Goal: Information Seeking & Learning: Learn about a topic

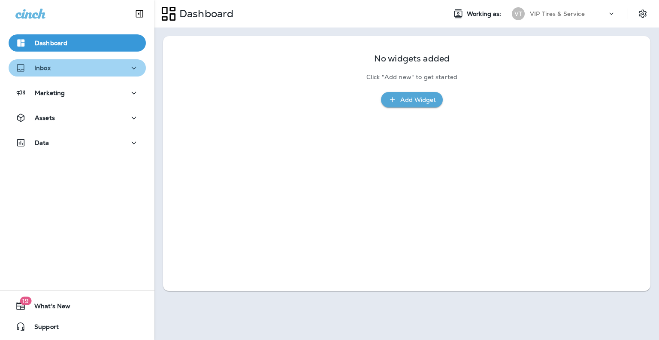
click at [106, 64] on div "Inbox" at bounding box center [77, 68] width 124 height 11
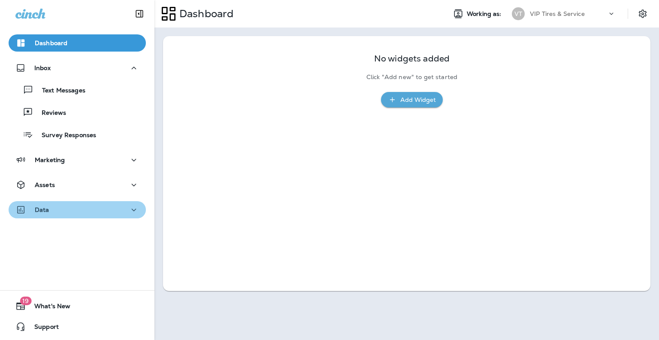
click at [89, 217] on button "Data" at bounding box center [77, 209] width 137 height 17
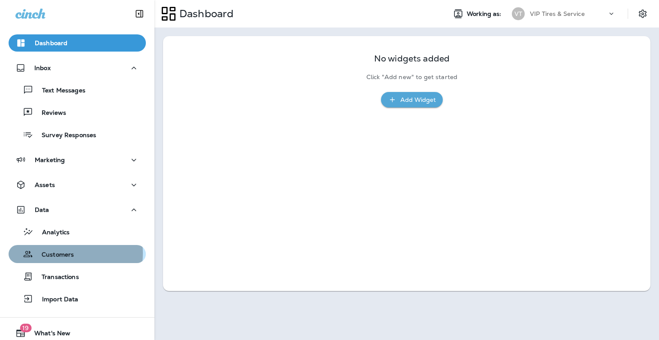
click at [64, 253] on p "Customers" at bounding box center [53, 255] width 41 height 8
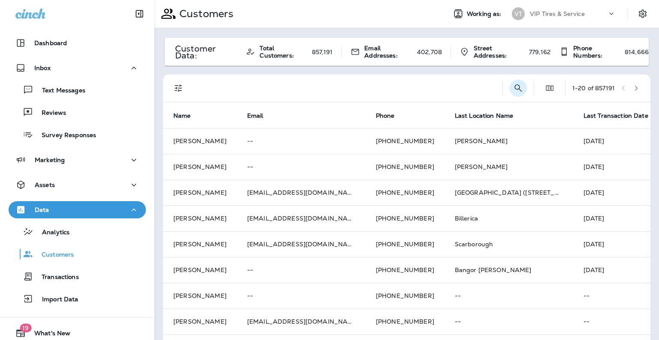
click at [510, 96] on button "Search Customers" at bounding box center [518, 87] width 17 height 17
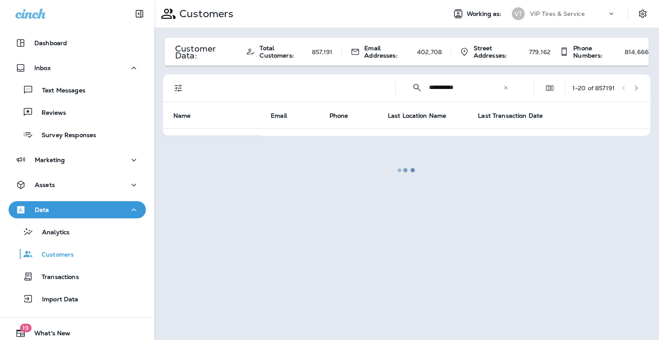
type input "**********"
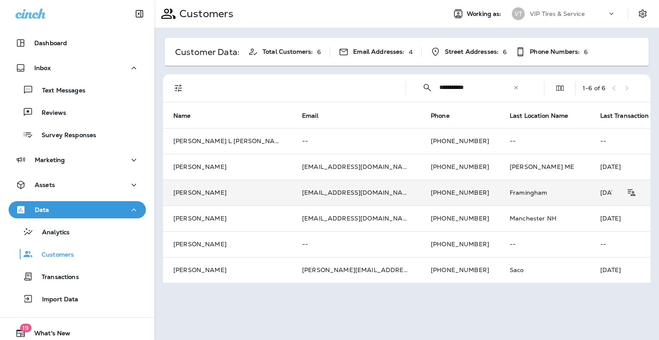
click at [246, 190] on td "[PERSON_NAME]" at bounding box center [227, 192] width 129 height 26
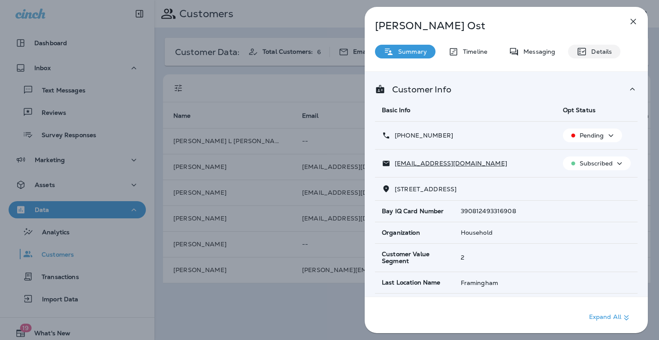
click at [578, 49] on icon at bounding box center [582, 51] width 10 height 10
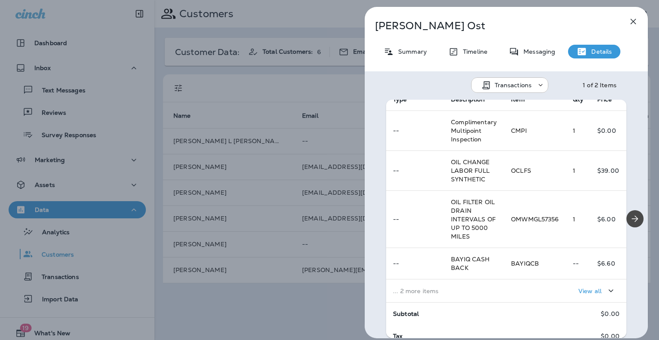
scroll to position [189, 0]
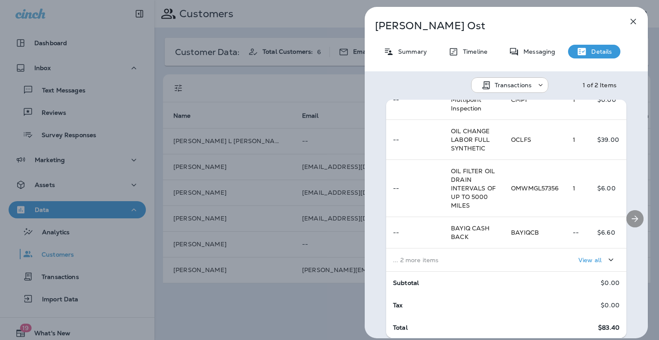
click at [636, 214] on button "Next" at bounding box center [635, 218] width 17 height 17
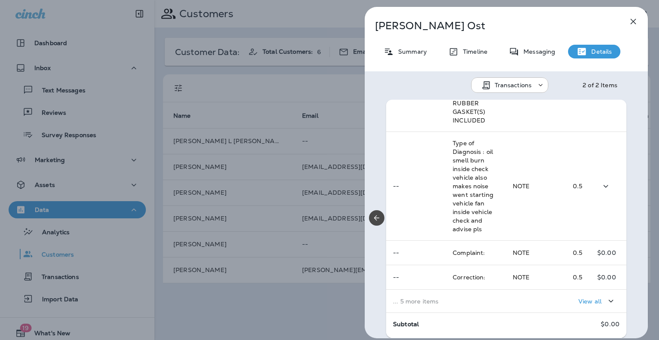
scroll to position [252, 0]
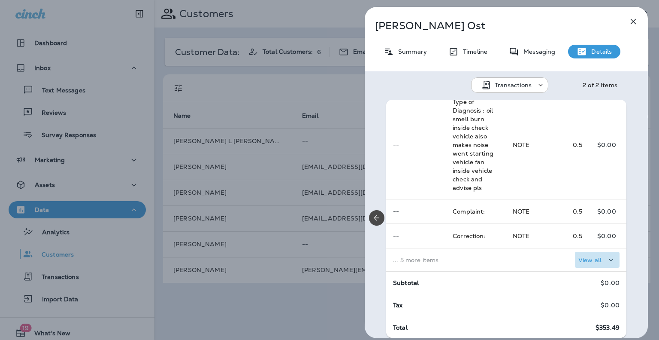
click at [579, 258] on p "View all" at bounding box center [590, 259] width 23 height 7
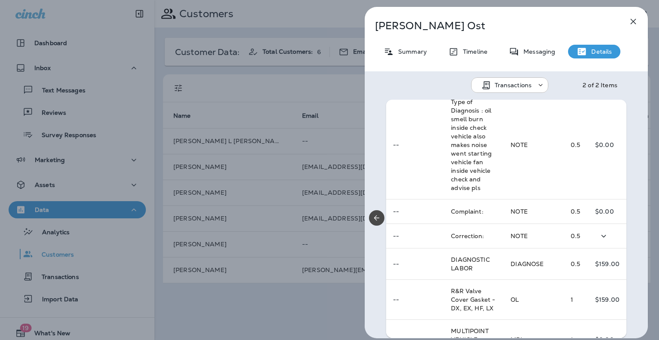
scroll to position [397, 0]
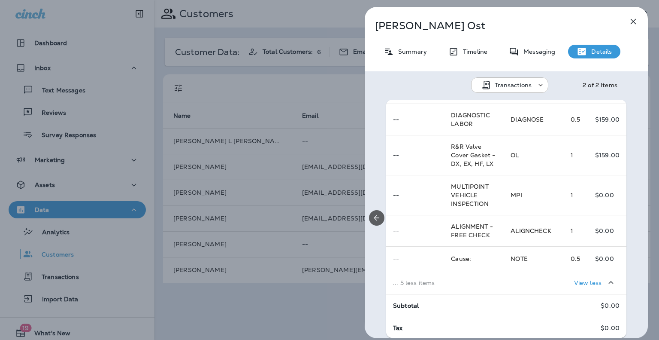
click at [378, 218] on icon "Previous" at bounding box center [377, 217] width 9 height 9
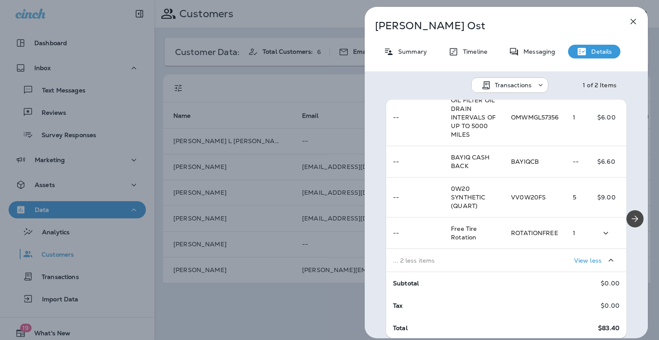
scroll to position [0, 0]
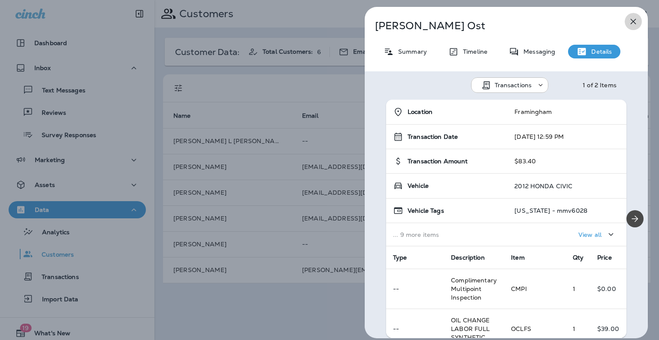
click at [631, 22] on icon "button" at bounding box center [634, 21] width 10 height 10
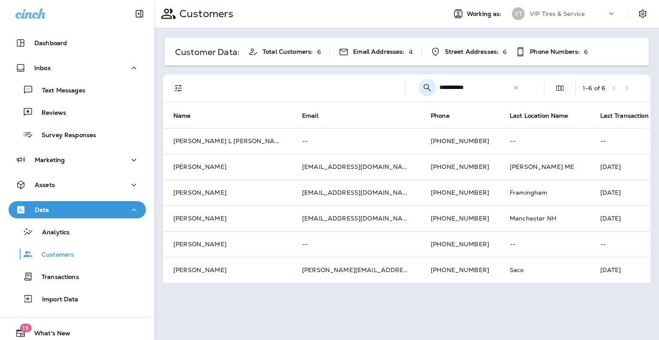
click at [429, 89] on icon "Collapse Search" at bounding box center [427, 87] width 7 height 7
click at [524, 90] on icon "Search Customers" at bounding box center [529, 88] width 10 height 10
type input "*"
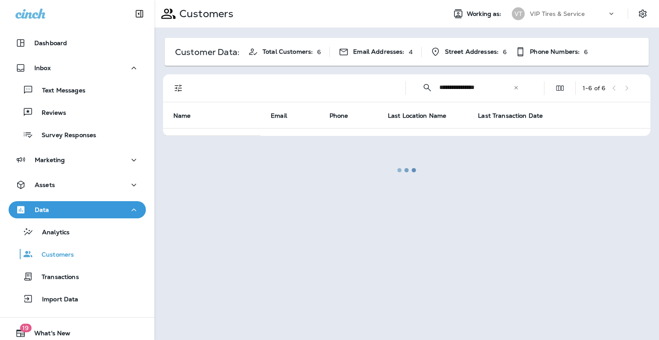
click at [348, 89] on div at bounding box center [406, 170] width 503 height 338
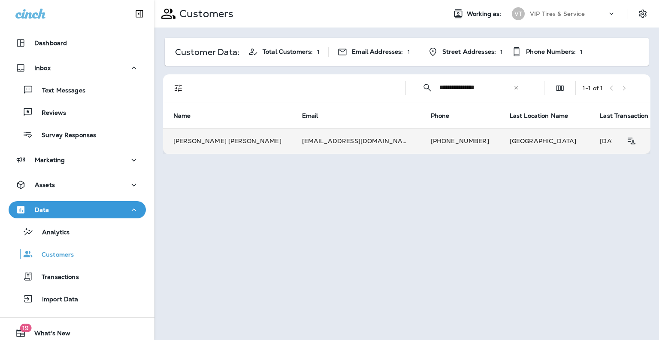
click at [301, 138] on td "[EMAIL_ADDRESS][DOMAIN_NAME]" at bounding box center [356, 141] width 129 height 26
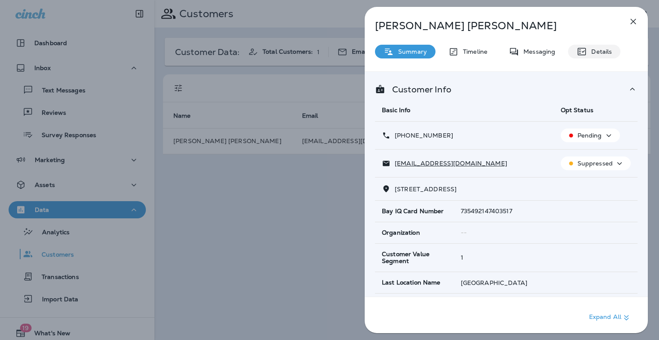
click at [582, 54] on icon at bounding box center [582, 51] width 10 height 10
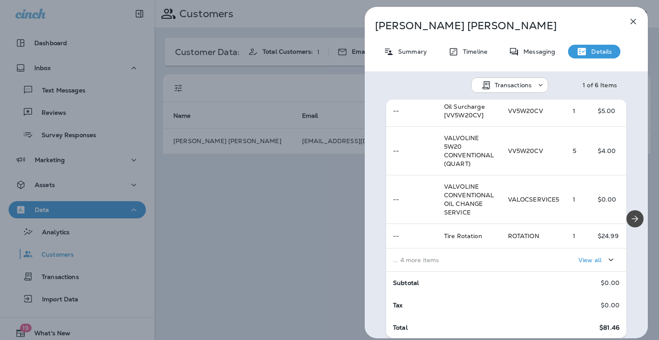
scroll to position [173, 0]
click at [592, 261] on p "View all" at bounding box center [590, 259] width 23 height 7
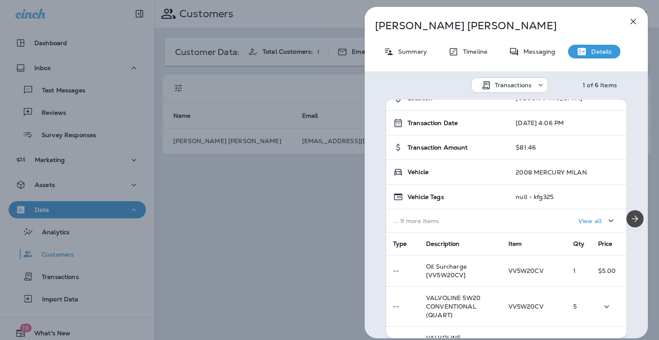
scroll to position [14, 0]
click at [630, 222] on icon "Next" at bounding box center [635, 218] width 10 height 10
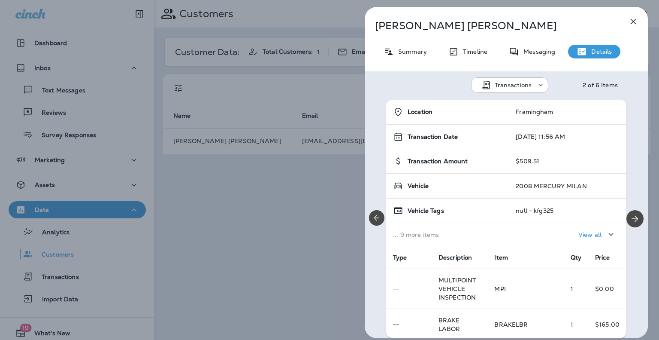
scroll to position [397, 0]
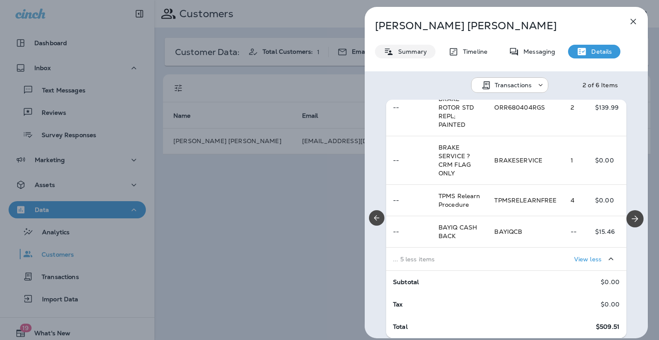
click at [409, 50] on p "Summary" at bounding box center [410, 51] width 33 height 7
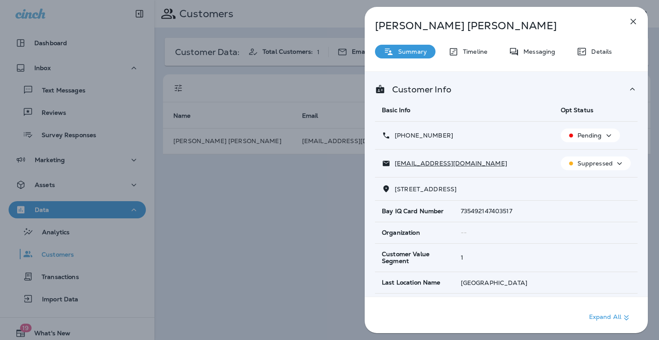
scroll to position [122, 0]
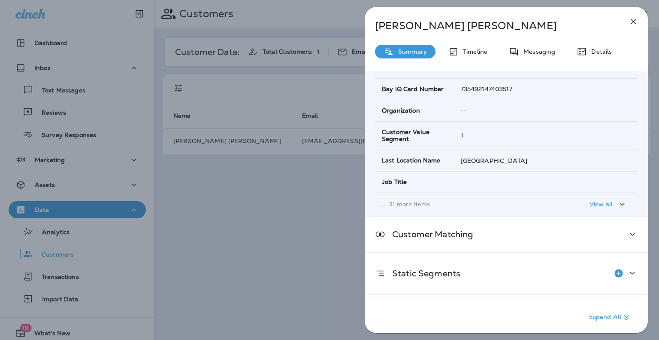
click at [595, 205] on p "View all" at bounding box center [601, 203] width 23 height 7
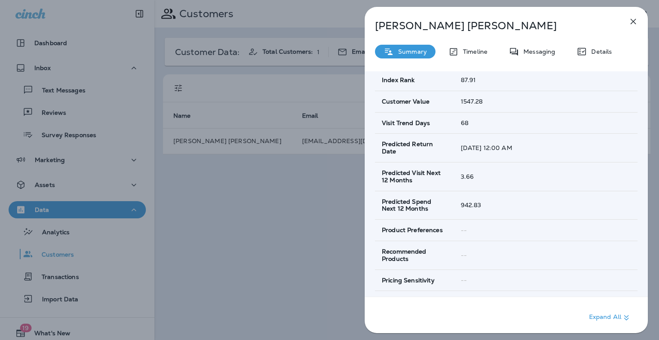
scroll to position [441, 0]
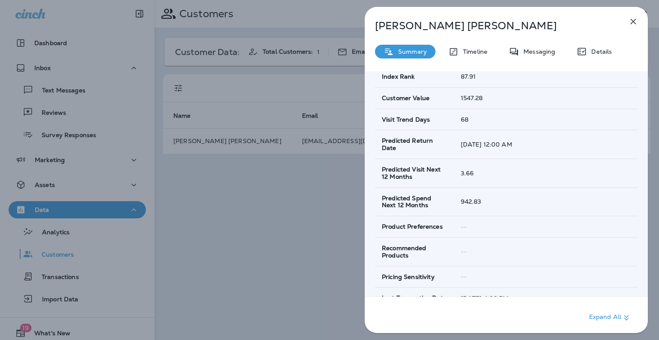
click at [526, 187] on td "942.83" at bounding box center [546, 201] width 184 height 29
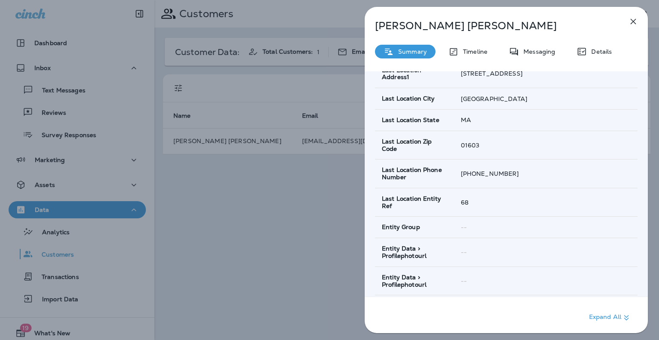
scroll to position [886, 0]
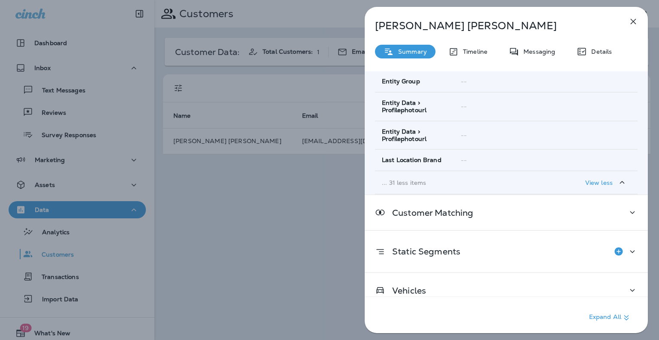
click at [294, 192] on div "[PERSON_NAME] [PERSON_NAME] Summary Timeline Messaging Details Customer Info Ba…" at bounding box center [329, 170] width 659 height 340
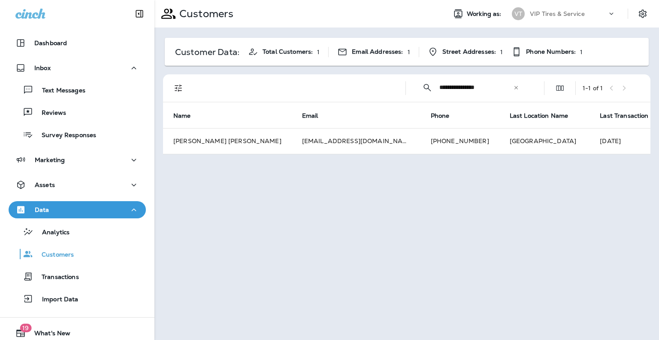
click at [467, 85] on input "**********" at bounding box center [477, 87] width 74 height 23
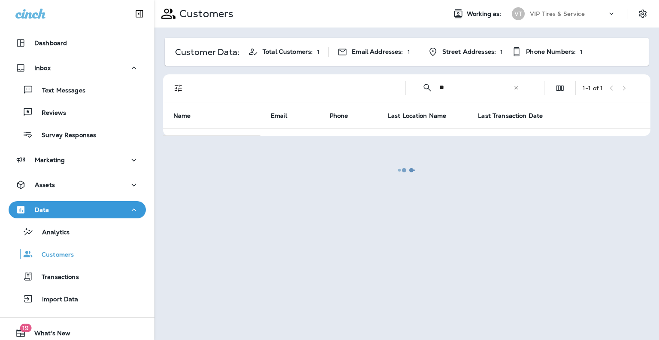
type input "**********"
click at [354, 92] on div at bounding box center [406, 170] width 503 height 338
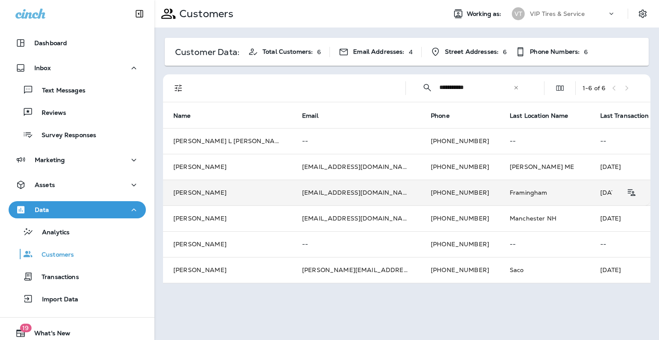
click at [297, 196] on td "[EMAIL_ADDRESS][DOMAIN_NAME]" at bounding box center [356, 192] width 129 height 26
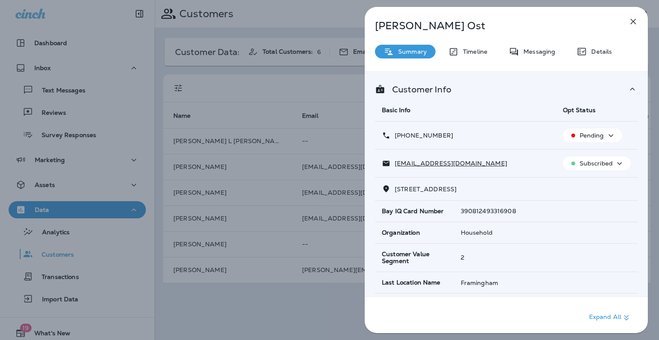
scroll to position [153, 0]
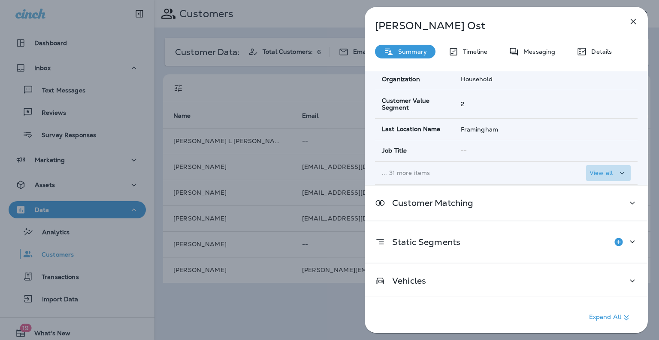
click at [598, 172] on p "View all" at bounding box center [601, 172] width 23 height 7
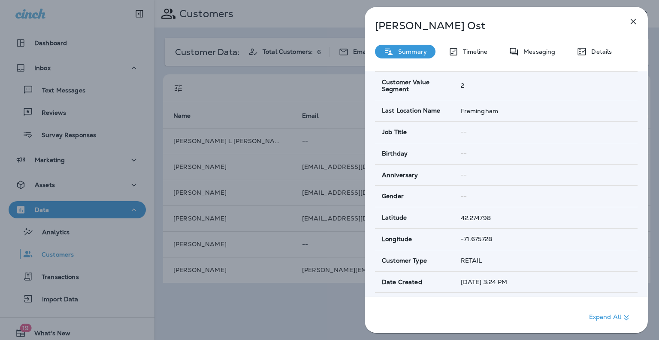
scroll to position [0, 0]
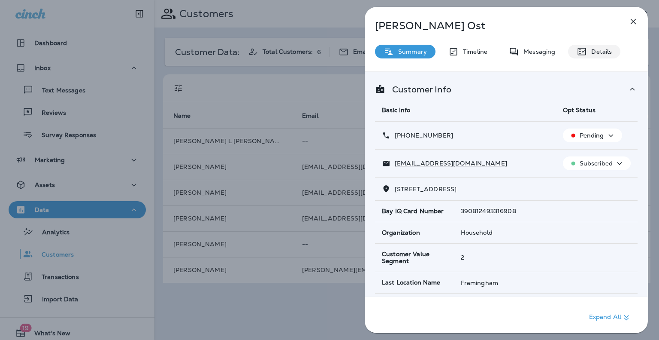
click at [599, 56] on div "Details" at bounding box center [594, 52] width 52 height 14
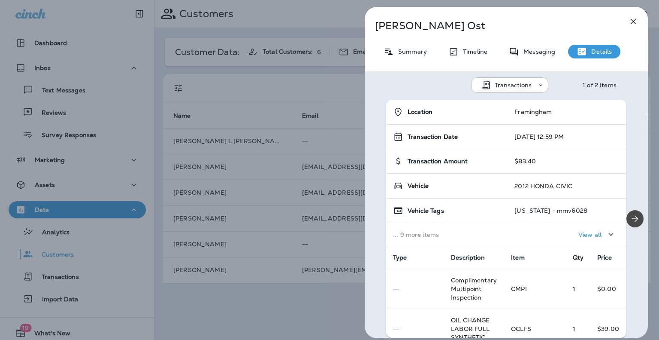
click at [337, 96] on div "[PERSON_NAME] Summary Timeline Messaging Details Transactions 1 of 2 Items Loca…" at bounding box center [329, 170] width 659 height 340
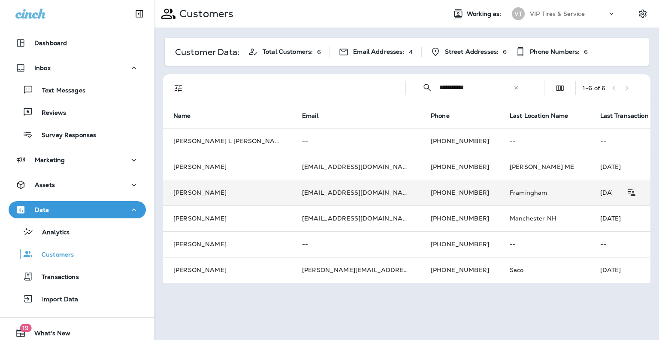
click at [343, 190] on td "[EMAIL_ADDRESS][DOMAIN_NAME]" at bounding box center [356, 192] width 129 height 26
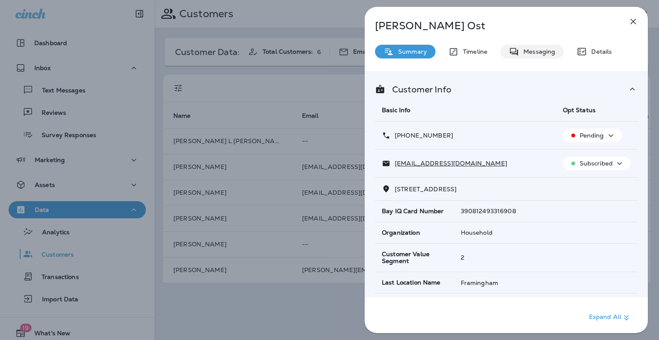
click at [537, 50] on p "Messaging" at bounding box center [537, 51] width 36 height 7
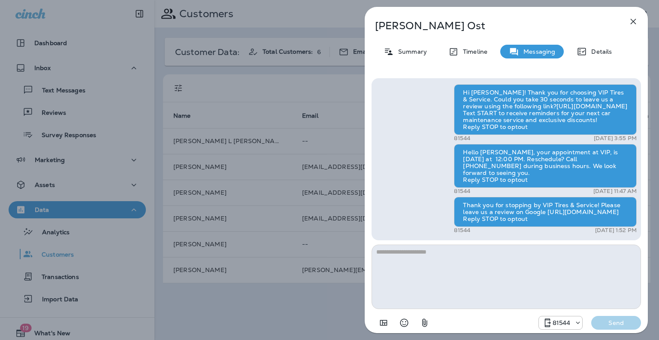
scroll to position [-18, 0]
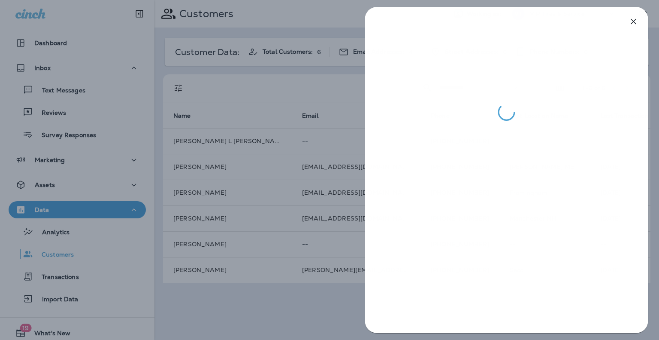
click at [322, 87] on div at bounding box center [329, 170] width 659 height 340
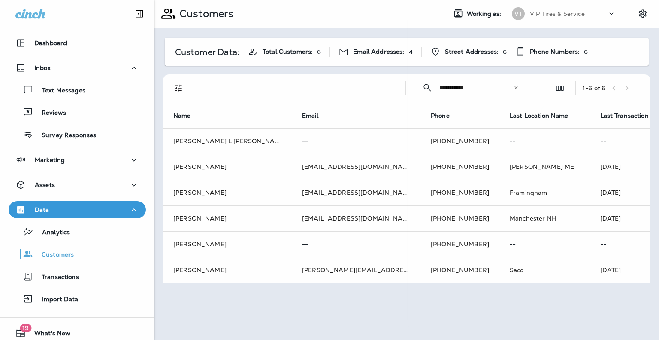
click at [322, 87] on div at bounding box center [329, 170] width 659 height 340
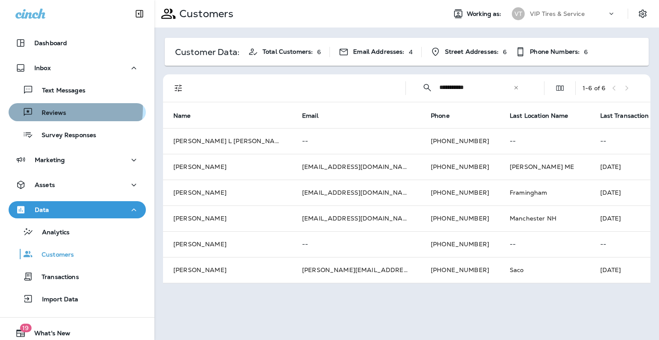
click at [61, 109] on p "Reviews" at bounding box center [49, 113] width 33 height 8
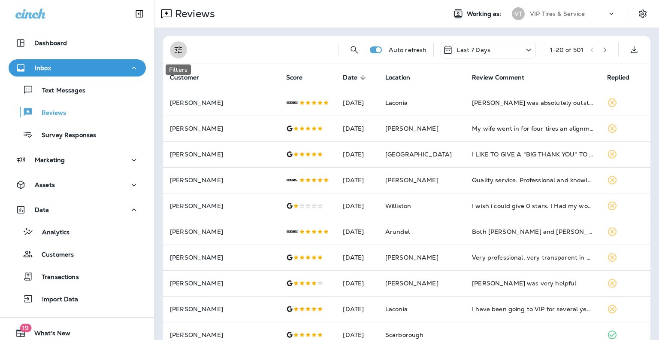
click at [178, 51] on icon "Filters" at bounding box center [178, 50] width 10 height 10
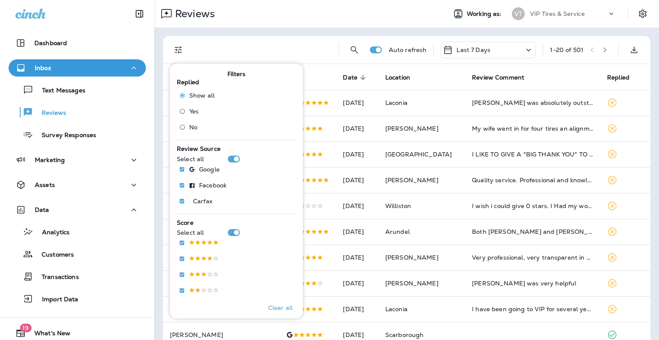
click at [314, 45] on div at bounding box center [263, 49] width 138 height 27
